Goal: Transaction & Acquisition: Purchase product/service

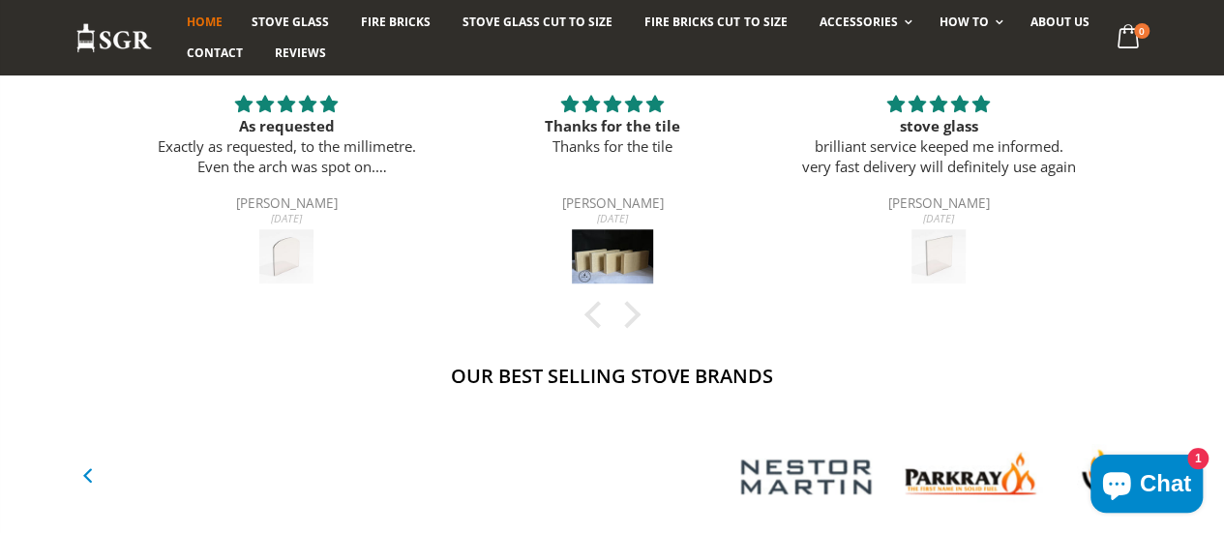
scroll to position [696, 0]
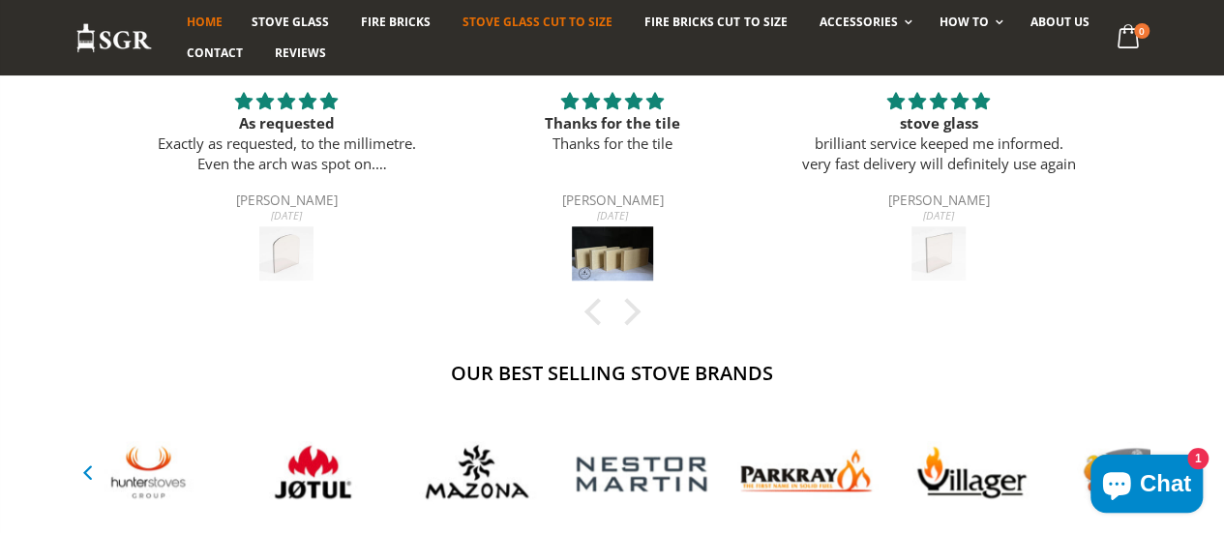
click at [481, 26] on span "Stove Glass Cut To Size" at bounding box center [537, 22] width 150 height 16
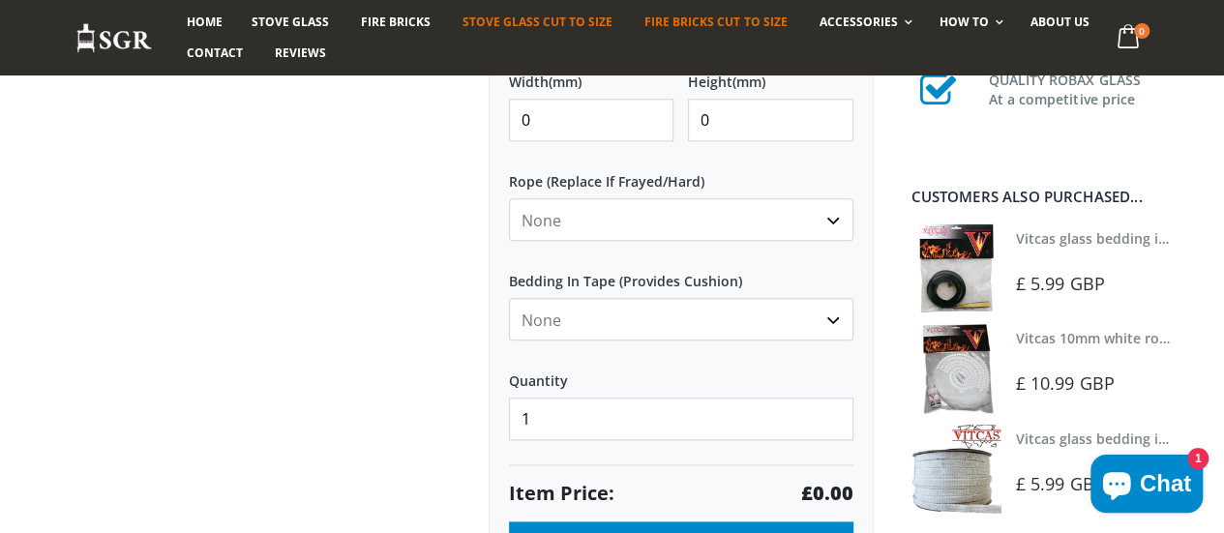
scroll to position [851, 0]
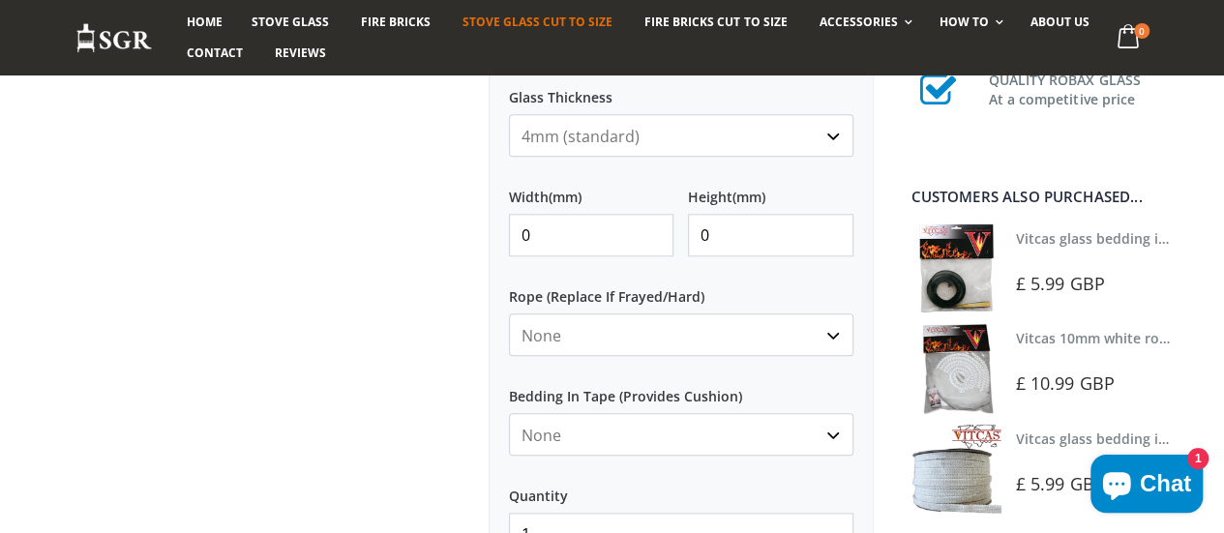
click at [538, 237] on input "0" at bounding box center [591, 235] width 164 height 43
type input "094"
click at [723, 238] on input "0" at bounding box center [770, 235] width 164 height 43
type input "0202"
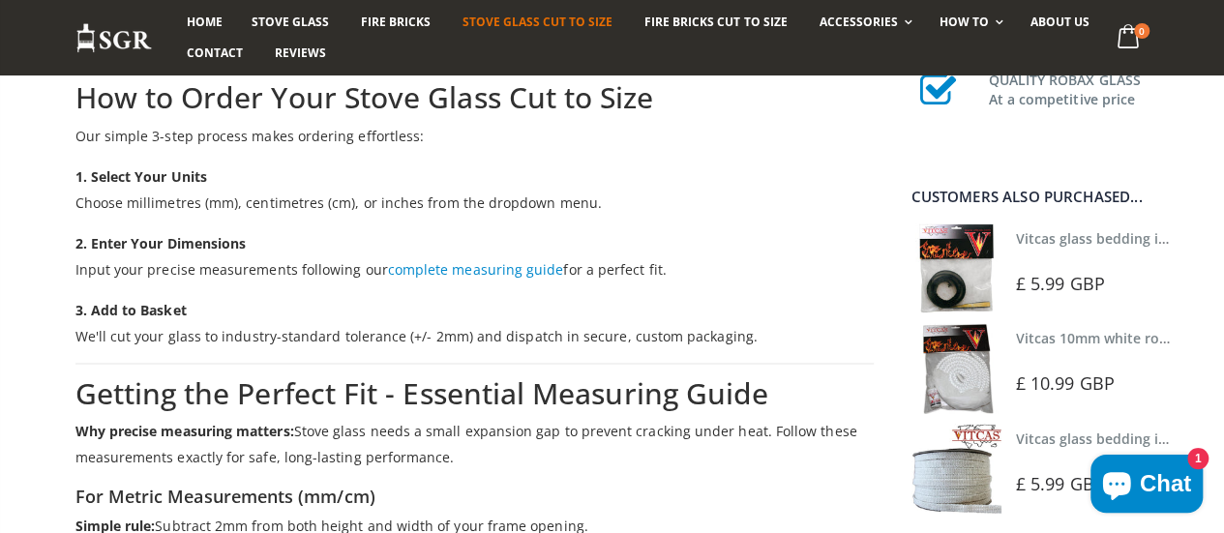
scroll to position [2327, 0]
